Goal: Information Seeking & Learning: Get advice/opinions

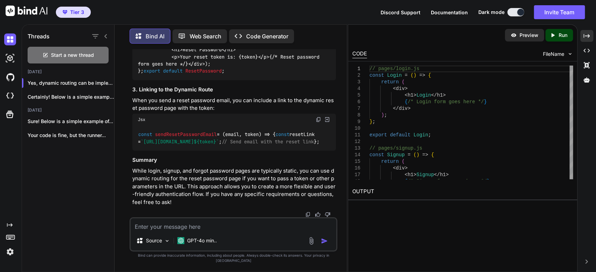
scroll to position [1746, 0]
click at [60, 130] on div "Your code is fine, but the runner..." at bounding box center [68, 136] width 92 height 14
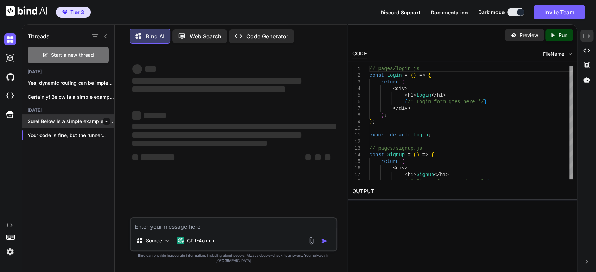
click at [54, 121] on p "Sure! Below is a simple example of..." at bounding box center [71, 121] width 87 height 7
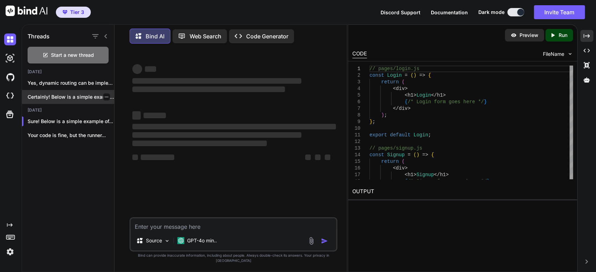
click at [46, 90] on div "Certainly! Below is a simple example of..." at bounding box center [68, 97] width 92 height 14
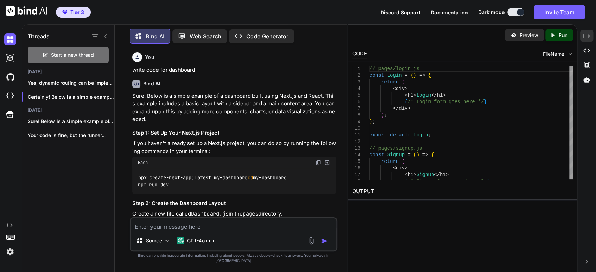
type textarea "x"
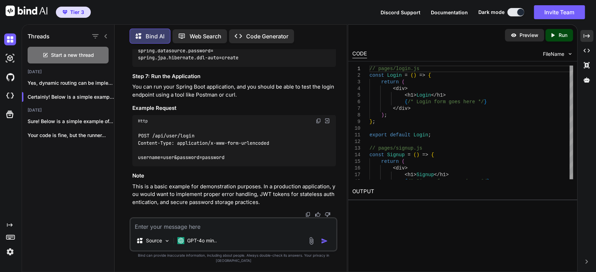
scroll to position [1118, 0]
click at [517, 12] on div at bounding box center [520, 12] width 7 height 7
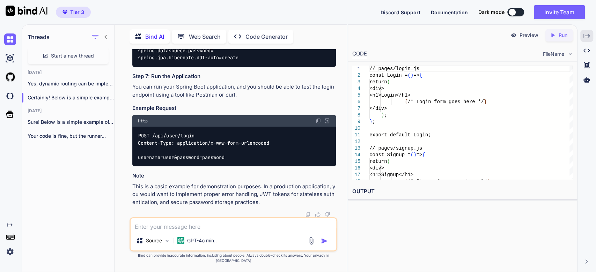
scroll to position [2, 0]
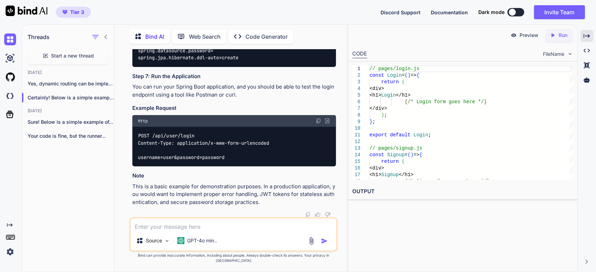
click at [515, 13] on button at bounding box center [516, 12] width 17 height 8
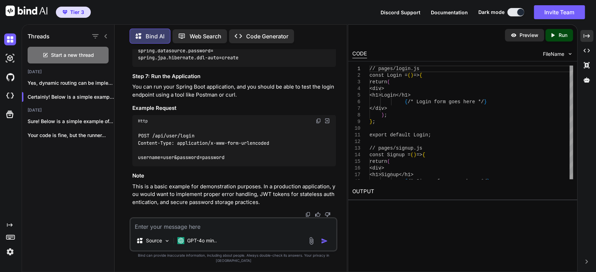
scroll to position [3, 0]
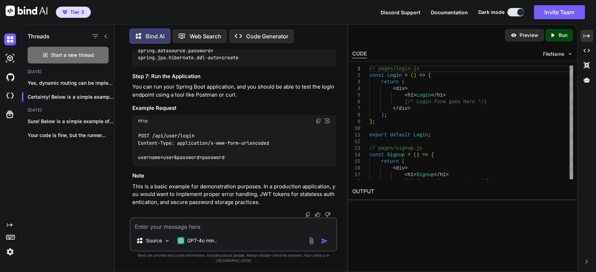
click at [555, 54] on span "FileName" at bounding box center [553, 54] width 21 height 7
click at [587, 45] on div "Created with Pixso." at bounding box center [587, 51] width 13 height 12
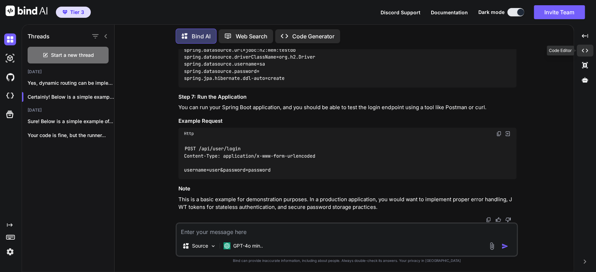
scroll to position [987, 0]
click at [587, 45] on div "Created with Pixso." at bounding box center [585, 51] width 16 height 12
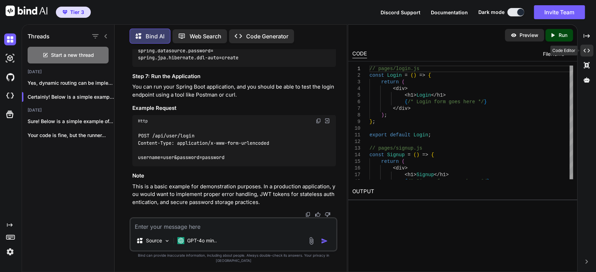
click at [587, 45] on div "Created with Pixso." at bounding box center [587, 51] width 13 height 12
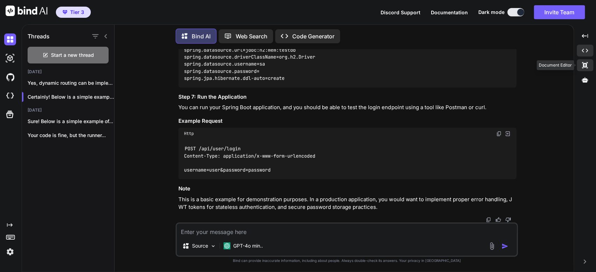
click at [586, 63] on icon "Created with Pixso." at bounding box center [585, 65] width 6 height 6
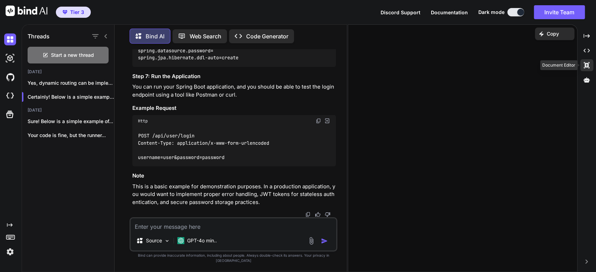
scroll to position [1118, 0]
click at [586, 63] on icon "Created with Pixso." at bounding box center [587, 65] width 6 height 6
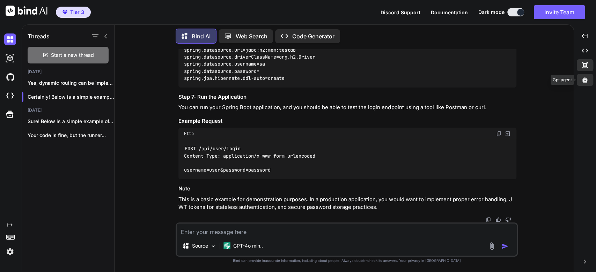
click at [585, 79] on icon at bounding box center [585, 79] width 6 height 5
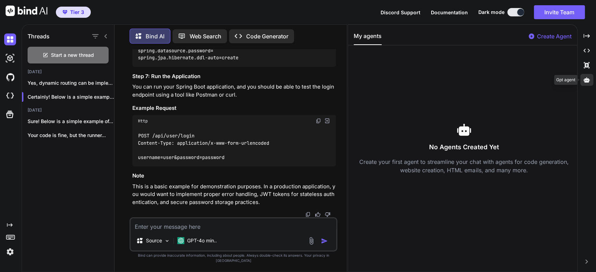
scroll to position [1118, 0]
click at [586, 80] on icon at bounding box center [587, 79] width 6 height 5
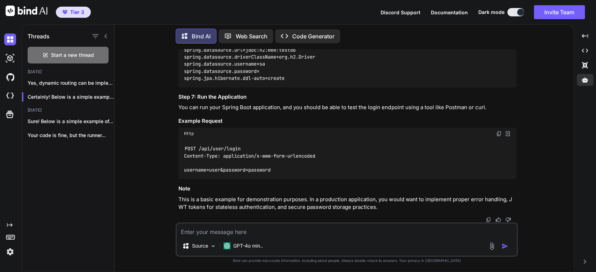
scroll to position [1073, 0]
click at [46, 82] on p "Yes, dynamic routing can be implemented ..." at bounding box center [71, 83] width 87 height 7
